Goal: Use online tool/utility: Utilize a website feature to perform a specific function

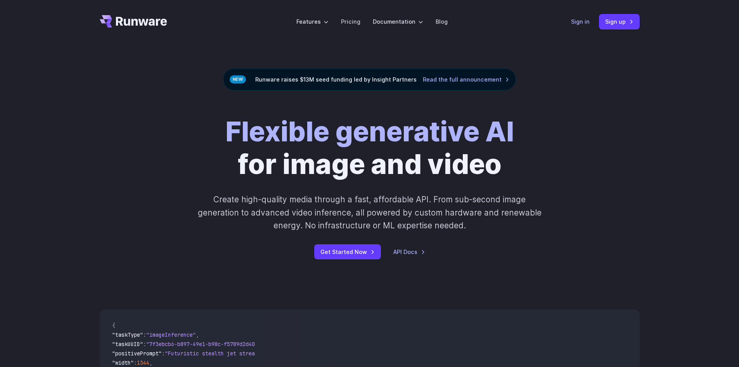
click at [586, 21] on link "Sign in" at bounding box center [580, 21] width 19 height 9
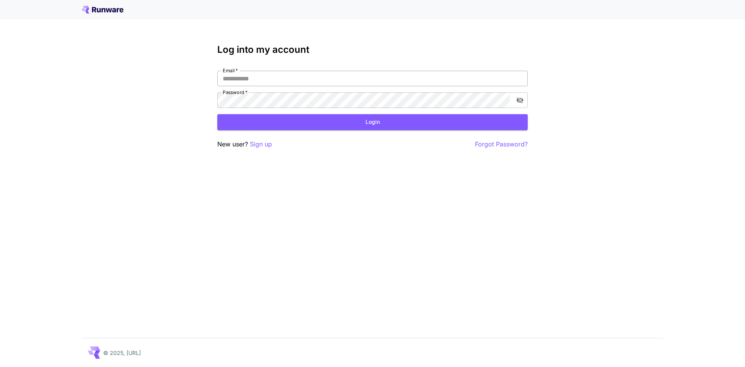
click at [293, 78] on input "Email   *" at bounding box center [372, 79] width 311 height 16
type input "**********"
click button "Login" at bounding box center [372, 122] width 311 height 16
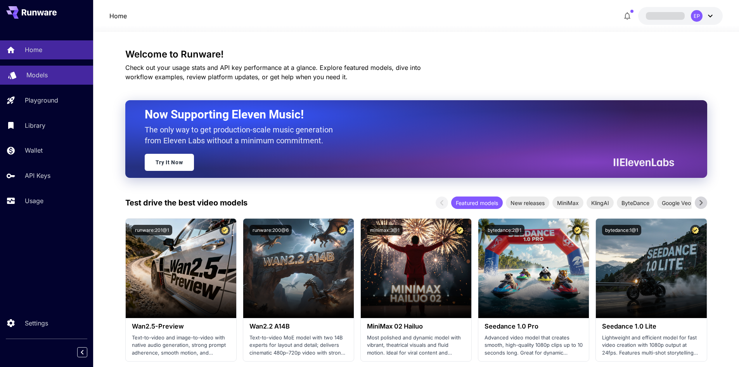
click at [51, 70] on link "Models" at bounding box center [46, 75] width 93 height 19
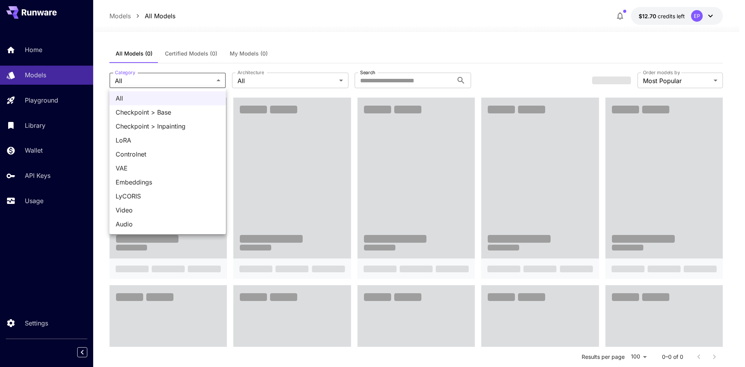
click at [160, 80] on div at bounding box center [372, 183] width 745 height 367
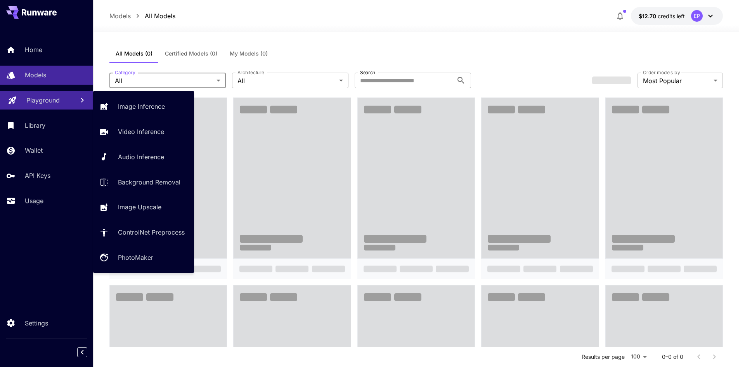
click at [54, 106] on link "Playground" at bounding box center [46, 100] width 93 height 19
